Goal: Information Seeking & Learning: Learn about a topic

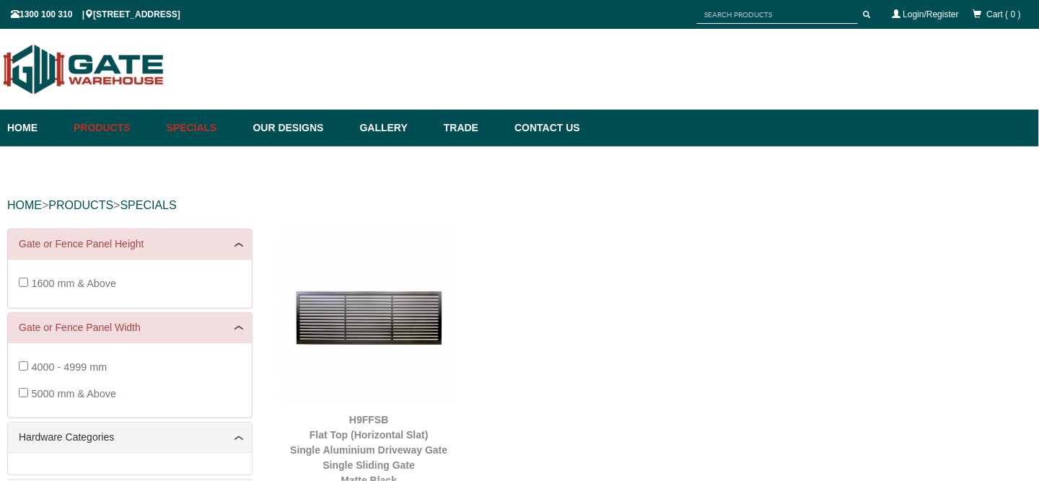
click at [229, 125] on link "Specials" at bounding box center [202, 128] width 87 height 37
click at [388, 136] on link "Gallery" at bounding box center [395, 128] width 84 height 37
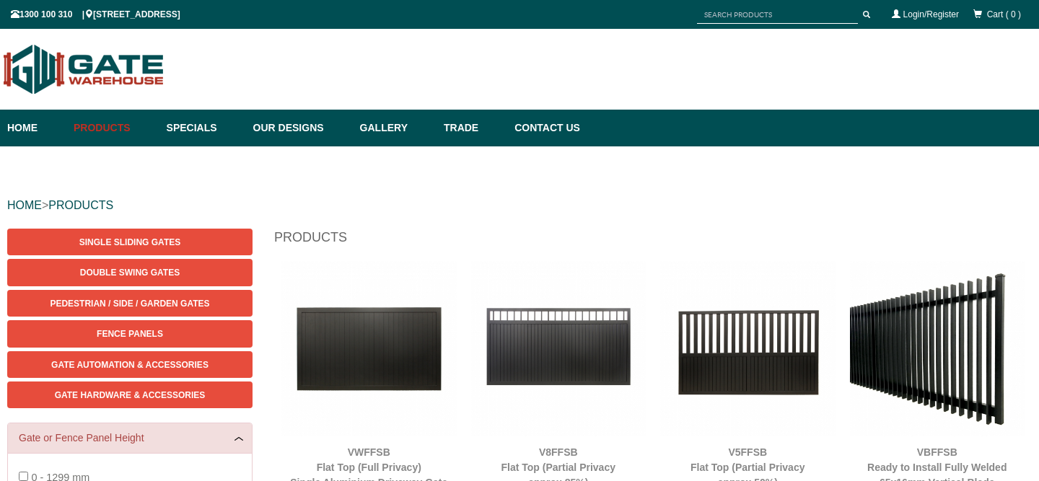
scroll to position [36, 0]
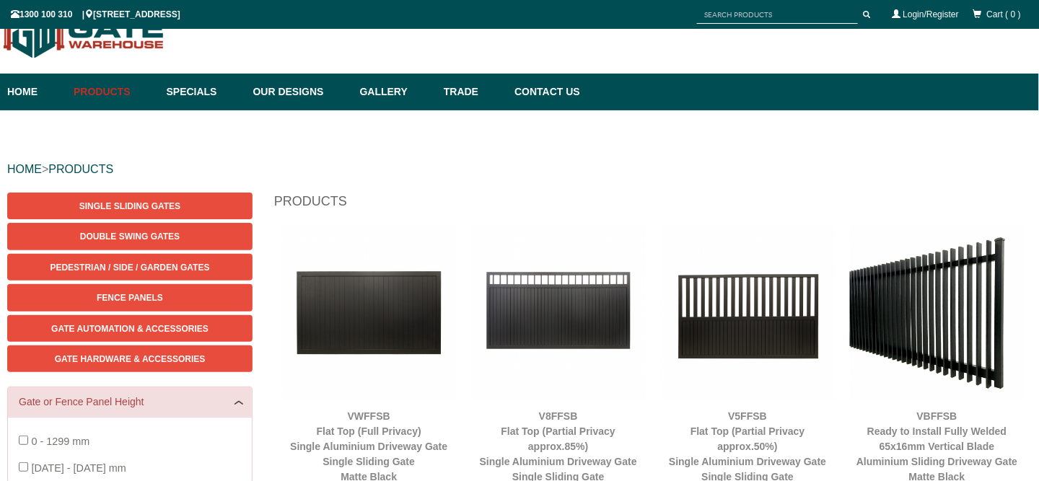
click at [925, 340] on img at bounding box center [937, 312] width 175 height 175
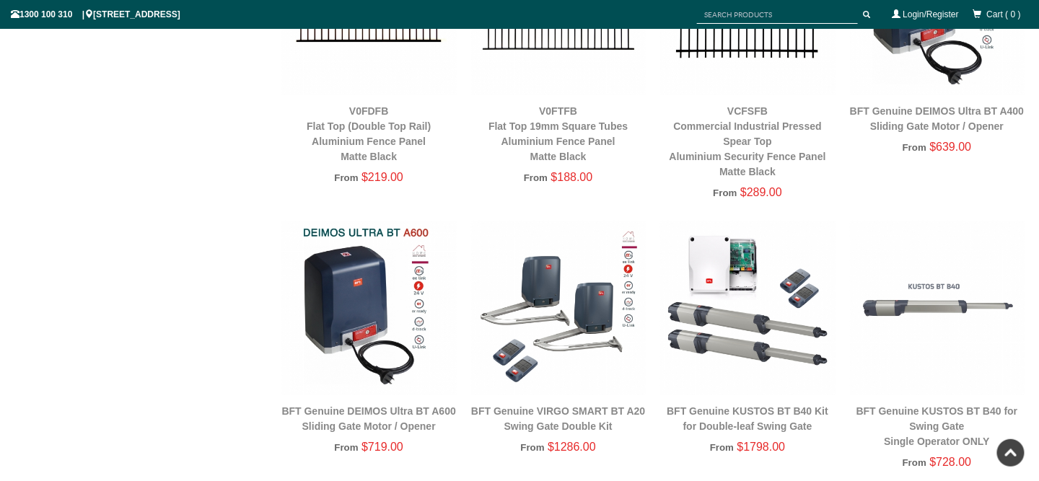
scroll to position [2921, 0]
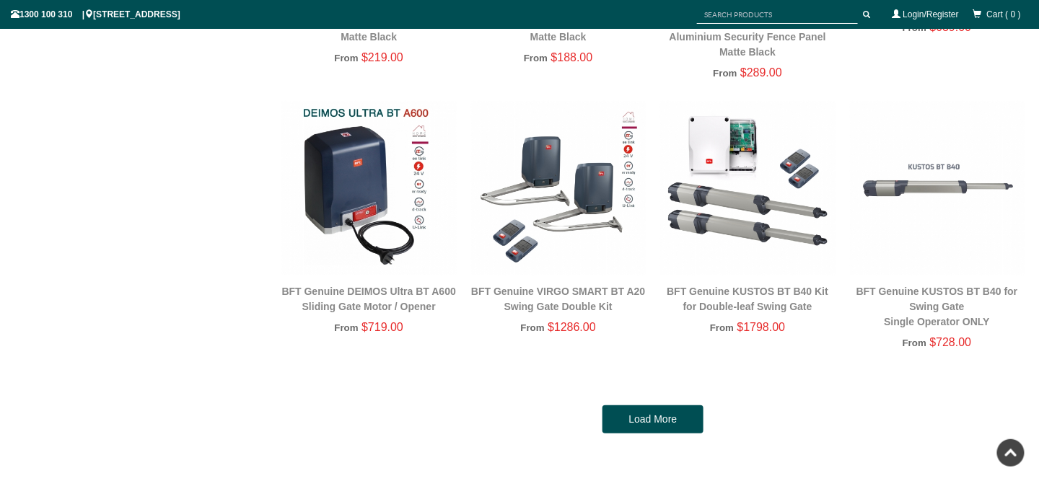
click at [384, 199] on img at bounding box center [368, 188] width 175 height 175
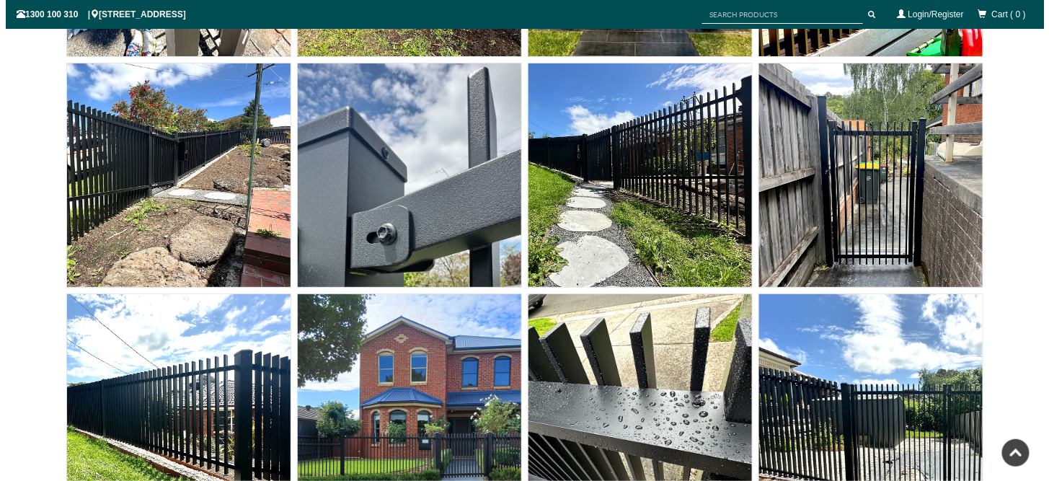
scroll to position [11864, 0]
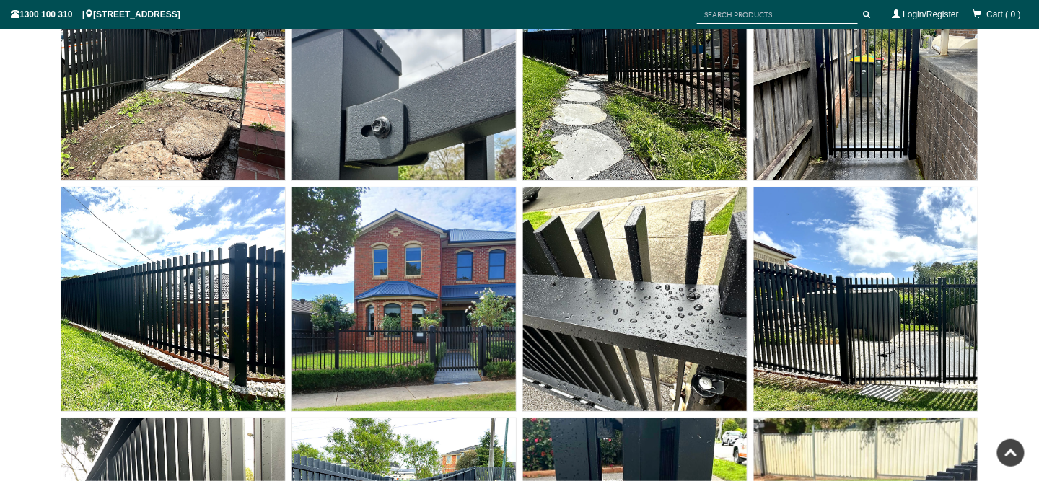
click at [353, 330] on img at bounding box center [404, 300] width 224 height 224
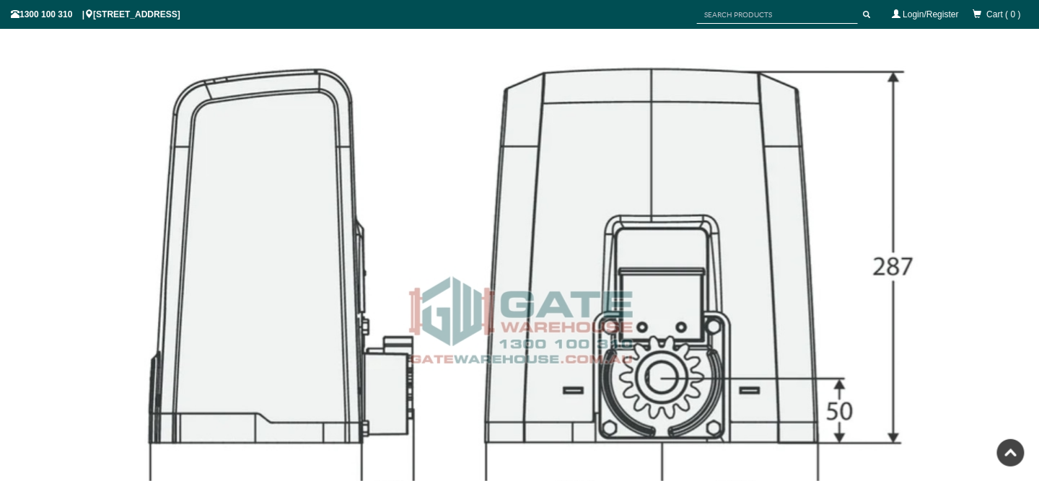
scroll to position [2633, 0]
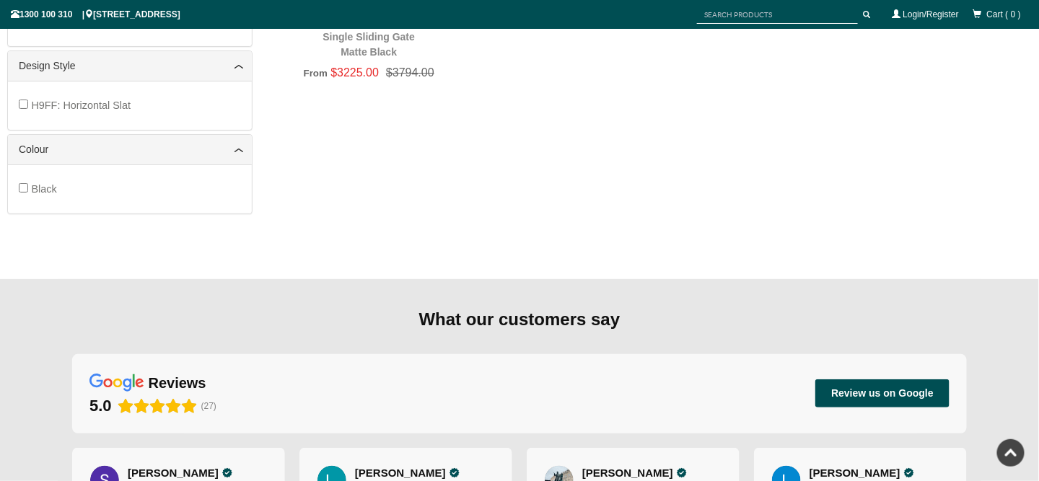
scroll to position [505, 0]
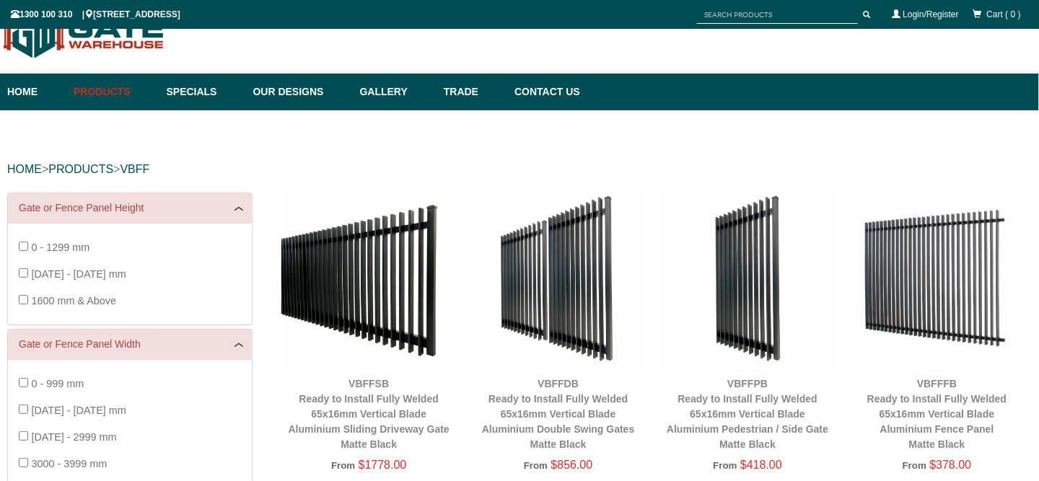
scroll to position [180, 0]
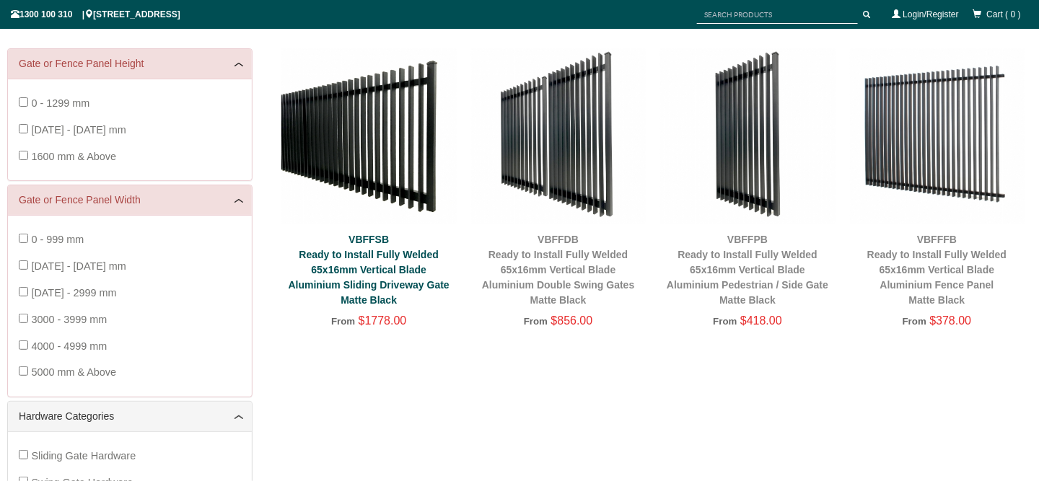
click at [408, 286] on link "VBFFSB Ready to Install Fully Welded 65x16mm Vertical Blade Aluminium Sliding D…" at bounding box center [368, 270] width 161 height 72
click at [346, 285] on link "VBFFSB Ready to Install Fully Welded 65x16mm Vertical Blade Aluminium Sliding D…" at bounding box center [368, 270] width 161 height 72
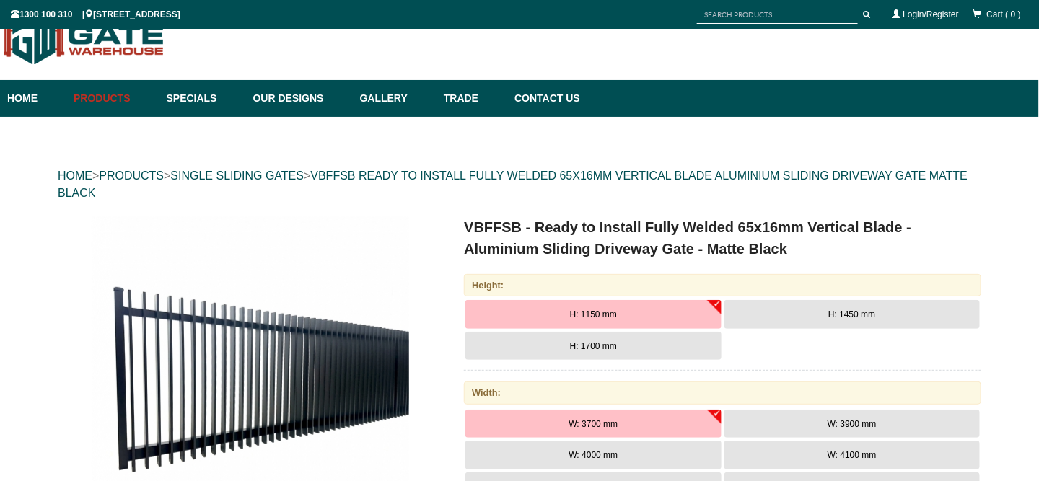
scroll to position [36, 0]
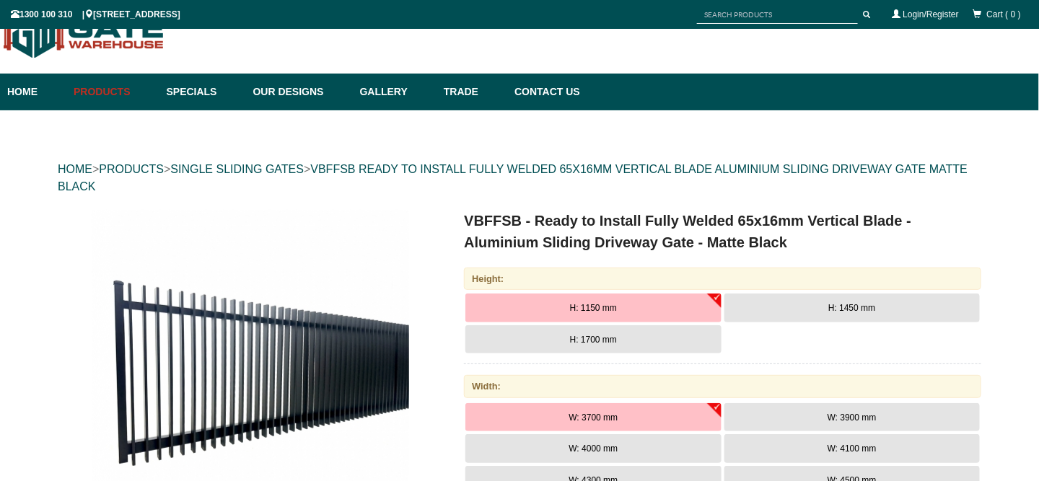
click at [635, 312] on button "H: 1150 mm" at bounding box center [592, 308] width 255 height 29
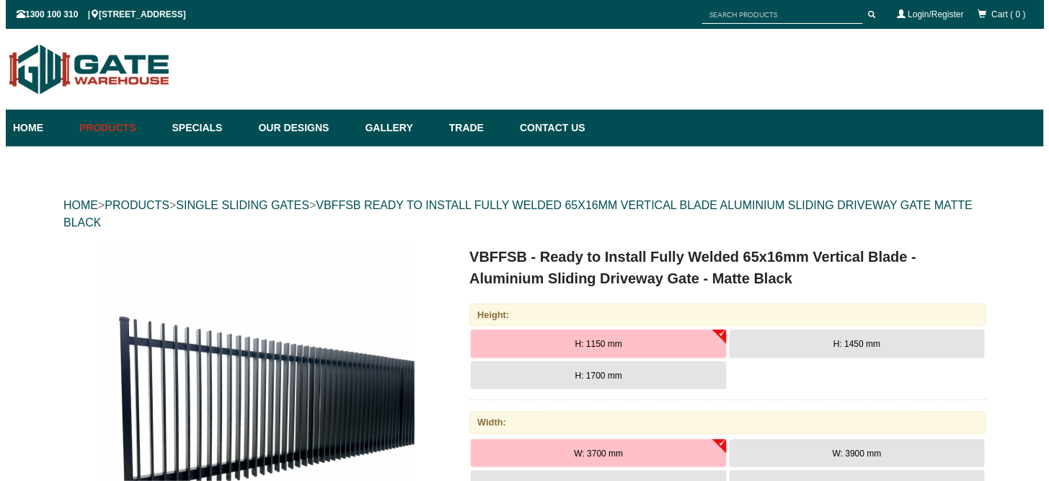
scroll to position [144, 0]
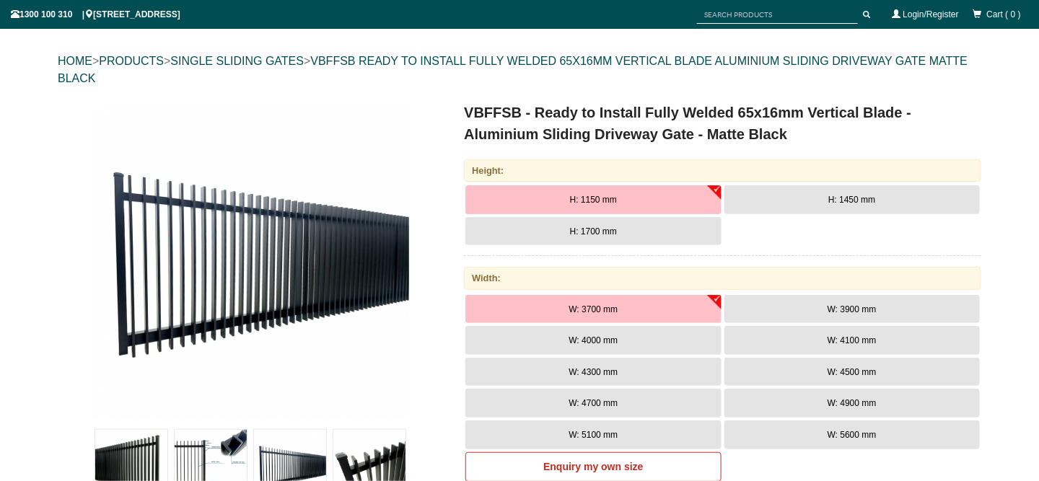
click at [286, 269] on img at bounding box center [250, 260] width 317 height 317
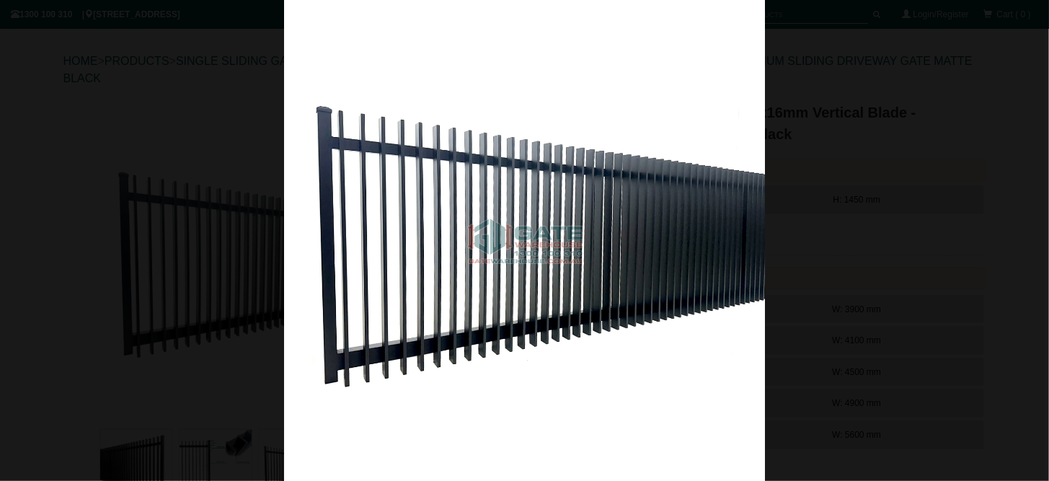
click at [0, 231] on html "Home Products Specials Our Designs Gallery Trade Contact Us Products Single Sli…" at bounding box center [524, 96] width 1049 height 481
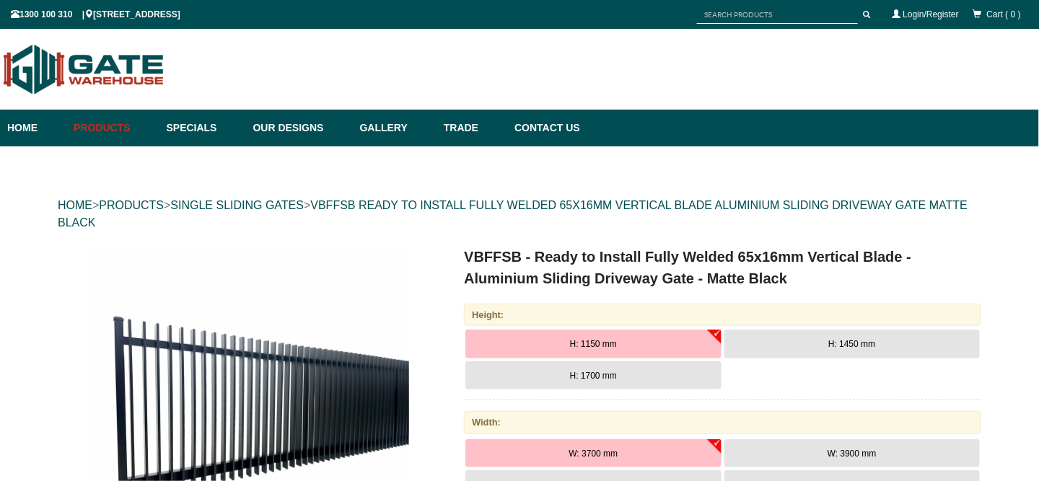
scroll to position [216, 0]
